Goal: Navigation & Orientation: Find specific page/section

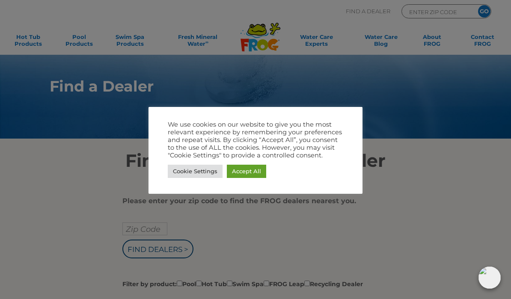
click at [249, 177] on link "Accept All" at bounding box center [246, 171] width 39 height 13
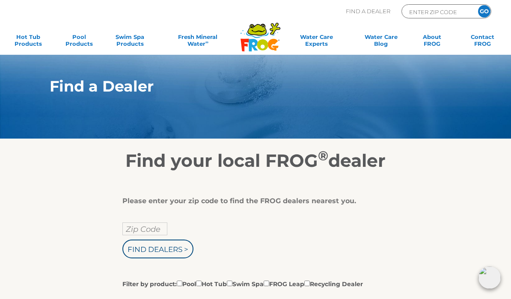
click at [154, 229] on input "Zip Code" at bounding box center [144, 229] width 45 height 13
type input "Zip Code"
click at [172, 255] on input "Find Dealers >" at bounding box center [157, 249] width 71 height 19
type input "Zip Code"
type input "ENTER ZIP CODE"
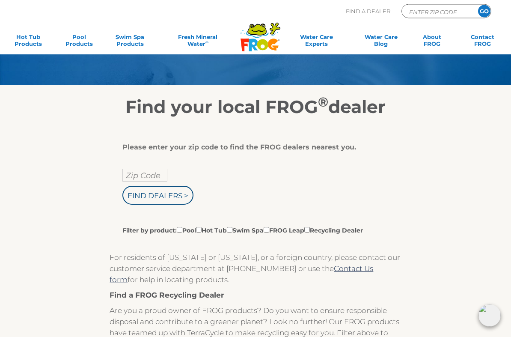
scroll to position [54, 0]
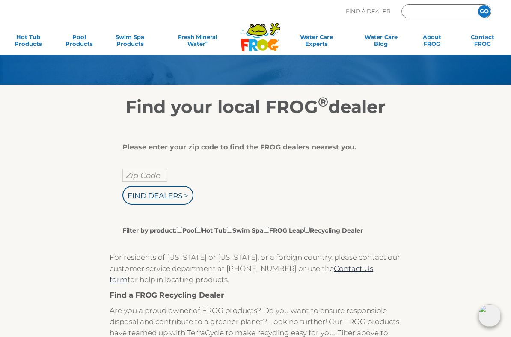
click at [152, 178] on input "Zip Code" at bounding box center [144, 175] width 45 height 13
type input "ENTER ZIP CODE"
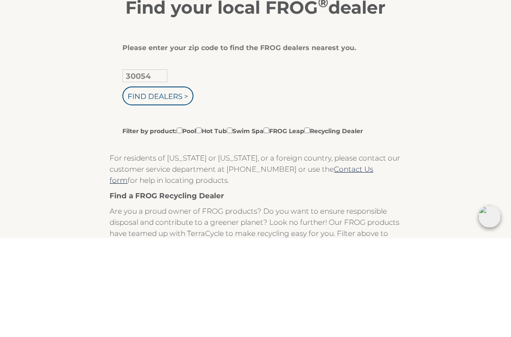
type input "30054"
click at [214, 225] on label "Filter by product: Pool Hot Tub Swim Spa FROG Leap Recycling Dealer" at bounding box center [242, 229] width 240 height 9
click at [182, 227] on input "Filter by product: Pool Hot Tub Swim Spa FROG Leap Recycling Dealer" at bounding box center [180, 230] width 6 height 6
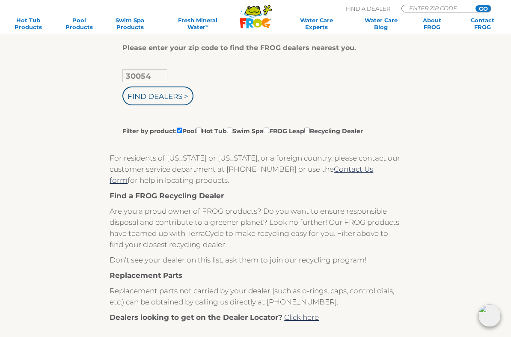
click at [215, 132] on label "Filter by product: Pool Hot Tub Swim Spa FROG Leap Recycling Dealer" at bounding box center [242, 130] width 240 height 9
click at [182, 132] on input "Filter by product: Pool Hot Tub Swim Spa FROG Leap Recycling Dealer" at bounding box center [180, 131] width 6 height 6
checkbox input "false"
click at [202, 133] on input "Filter by product: Pool Hot Tub Swim Spa FROG Leap Recycling Dealer" at bounding box center [199, 131] width 6 height 6
checkbox input "true"
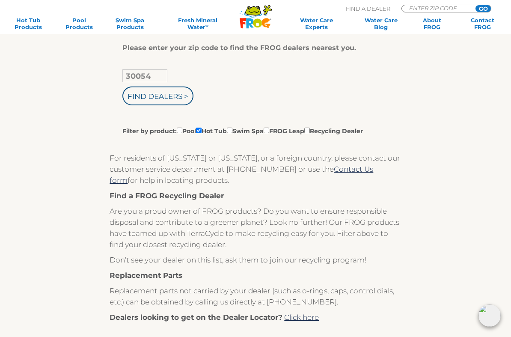
click at [163, 101] on input "Find Dealers >" at bounding box center [157, 95] width 71 height 19
